Goal: Check status

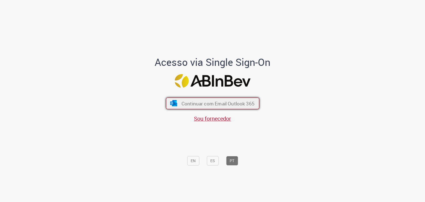
click at [207, 103] on span "Continuar com Email Outlook 365" at bounding box center [217, 103] width 73 height 6
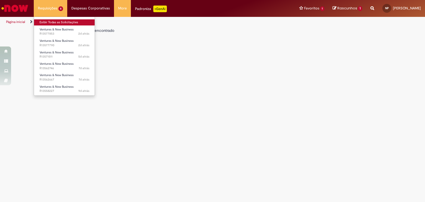
click at [63, 22] on link "Exibir Todas as Solicitações" at bounding box center [64, 22] width 61 height 6
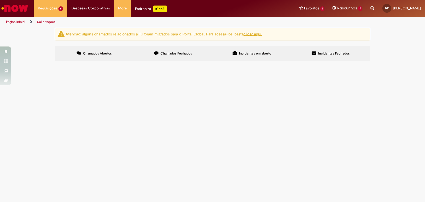
scroll to position [28, 0]
click at [0, 0] on div at bounding box center [0, 0] width 0 height 0
click at [176, 53] on span "Chamados Fechados" at bounding box center [177, 53] width 32 height 4
click at [115, 54] on label "Chamados Abertos" at bounding box center [94, 53] width 79 height 15
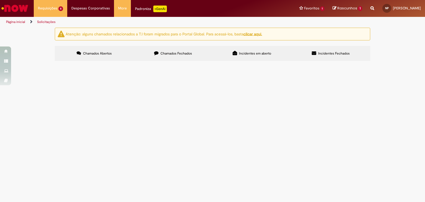
scroll to position [28, 0]
drag, startPoint x: 307, startPoint y: 46, endPoint x: 305, endPoint y: 48, distance: 3.4
click at [0, 0] on input "Pesquisar" at bounding box center [0, 0] width 0 height 0
paste input "*********"
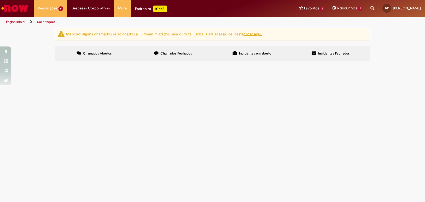
type input "*********"
click at [0, 0] on button "Pesquisar" at bounding box center [0, 0] width 0 height 0
click at [0, 0] on span "Água em aberto que estava em atraso, e vamos realizar o pagamento *Foi aprovado…" at bounding box center [0, 0] width 0 height 0
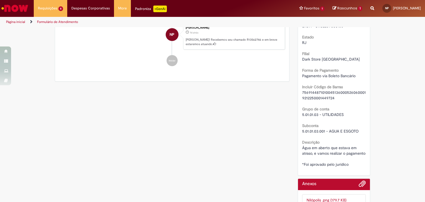
scroll to position [272, 0]
